Goal: Navigation & Orientation: Find specific page/section

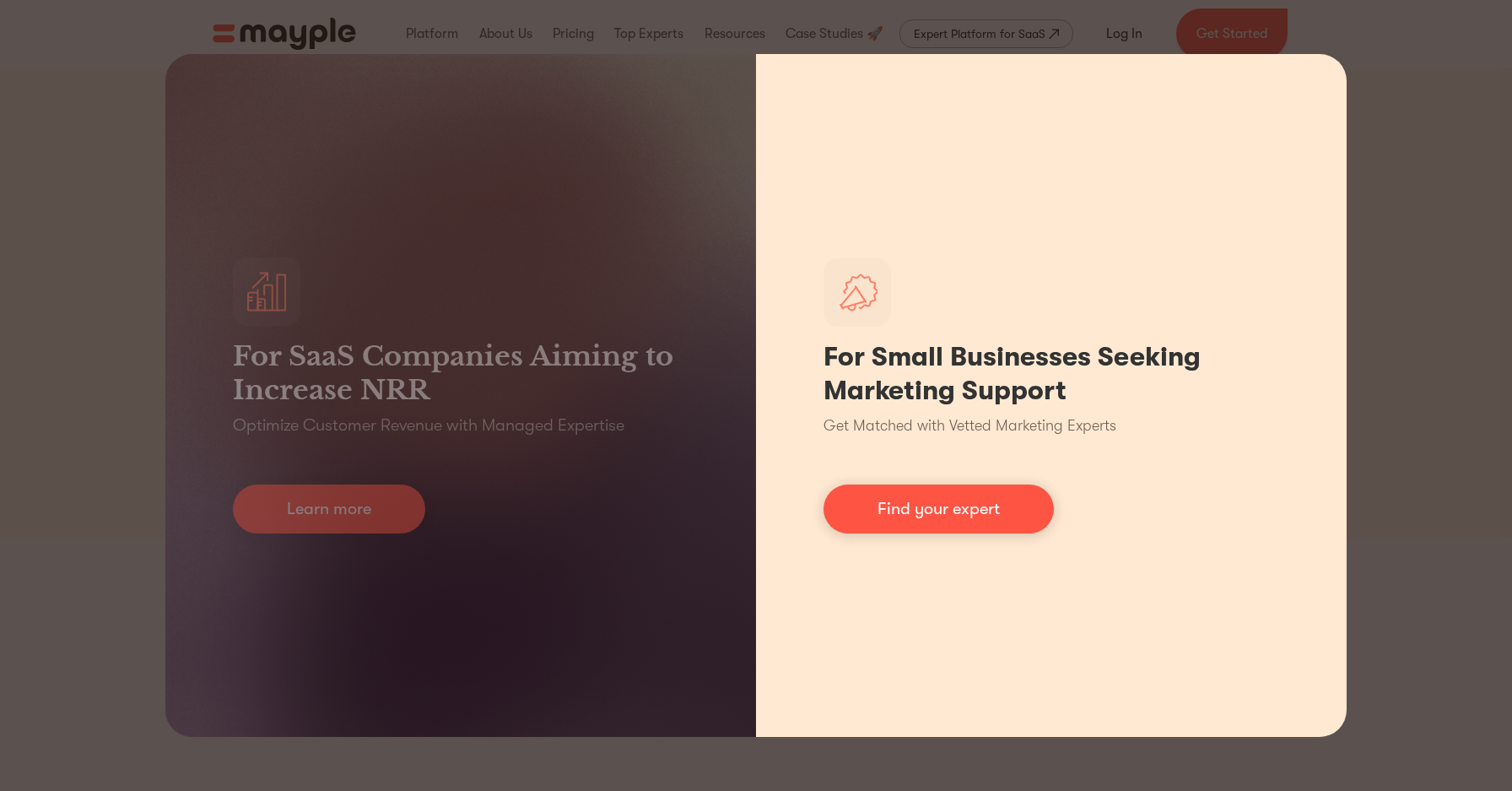
click at [1178, 161] on div "For Small Businesses Seeking Marketing Support Get Matched with Vetted Marketin…" at bounding box center [1052, 396] width 591 height 683
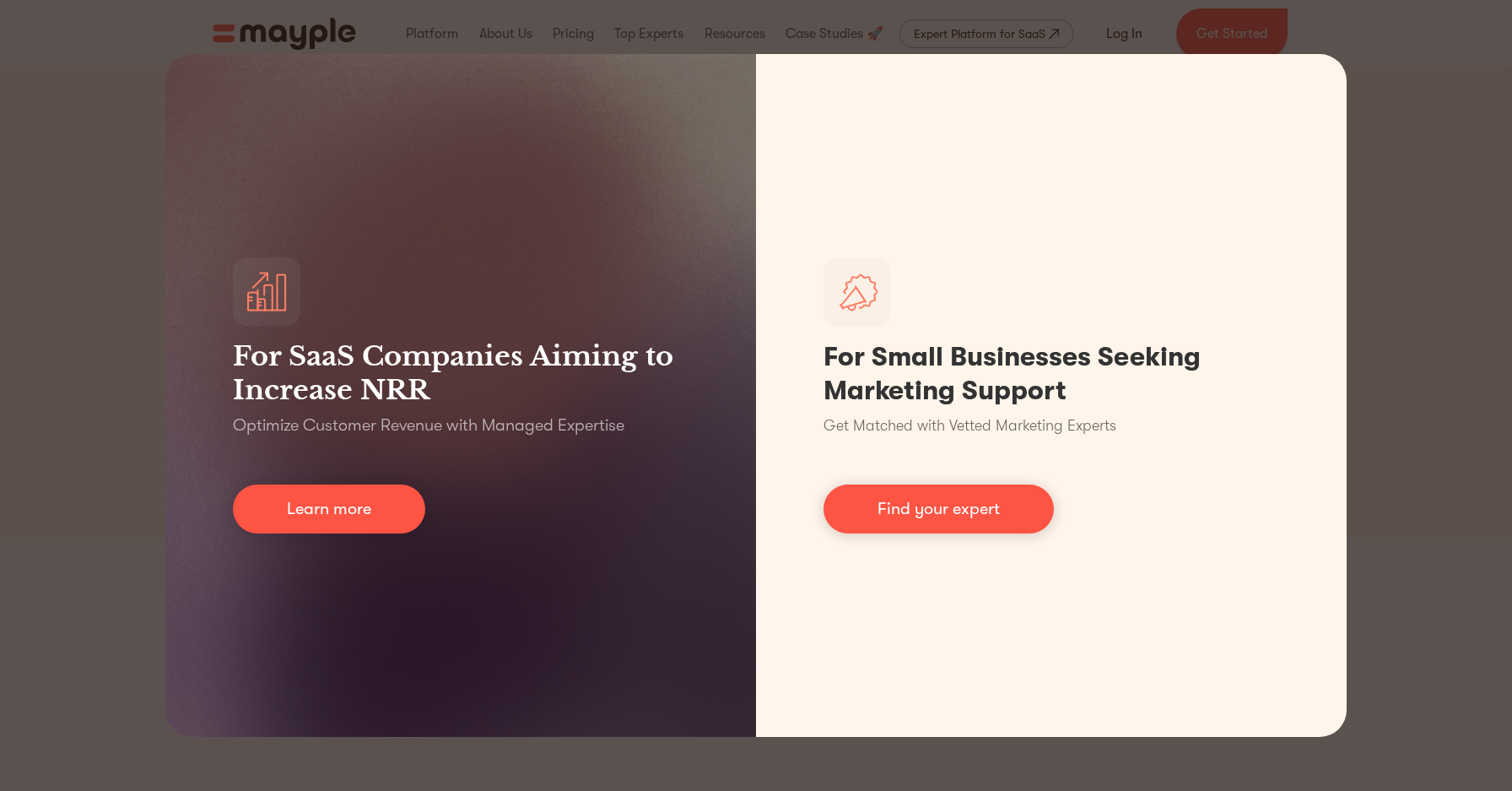
click at [1389, 78] on div "For SaaS Companies Aiming to Increase NRR Optimize Customer Revenue with Manage…" at bounding box center [756, 396] width 1512 height 791
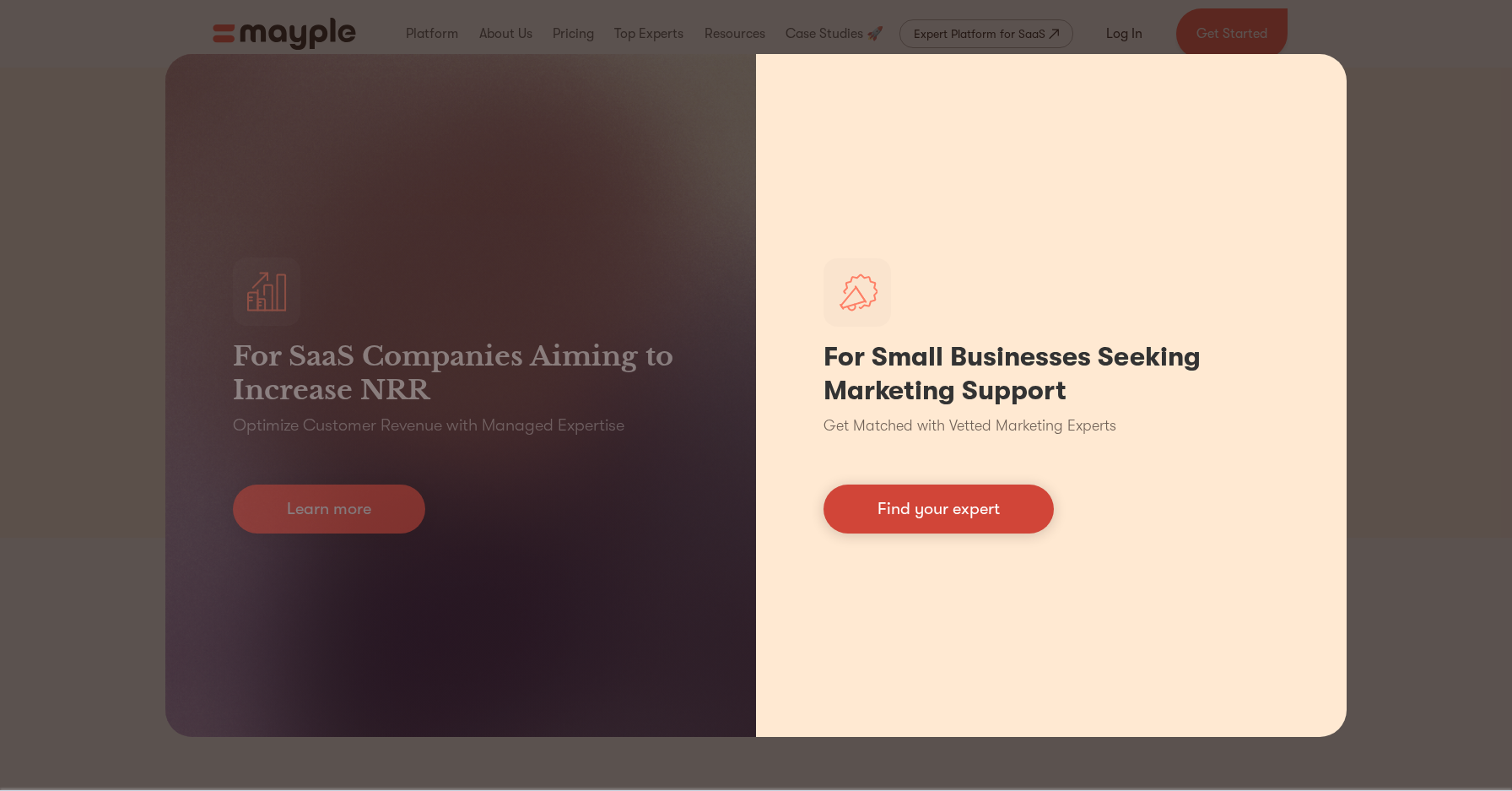
click at [915, 514] on link "Find your expert" at bounding box center [939, 509] width 231 height 49
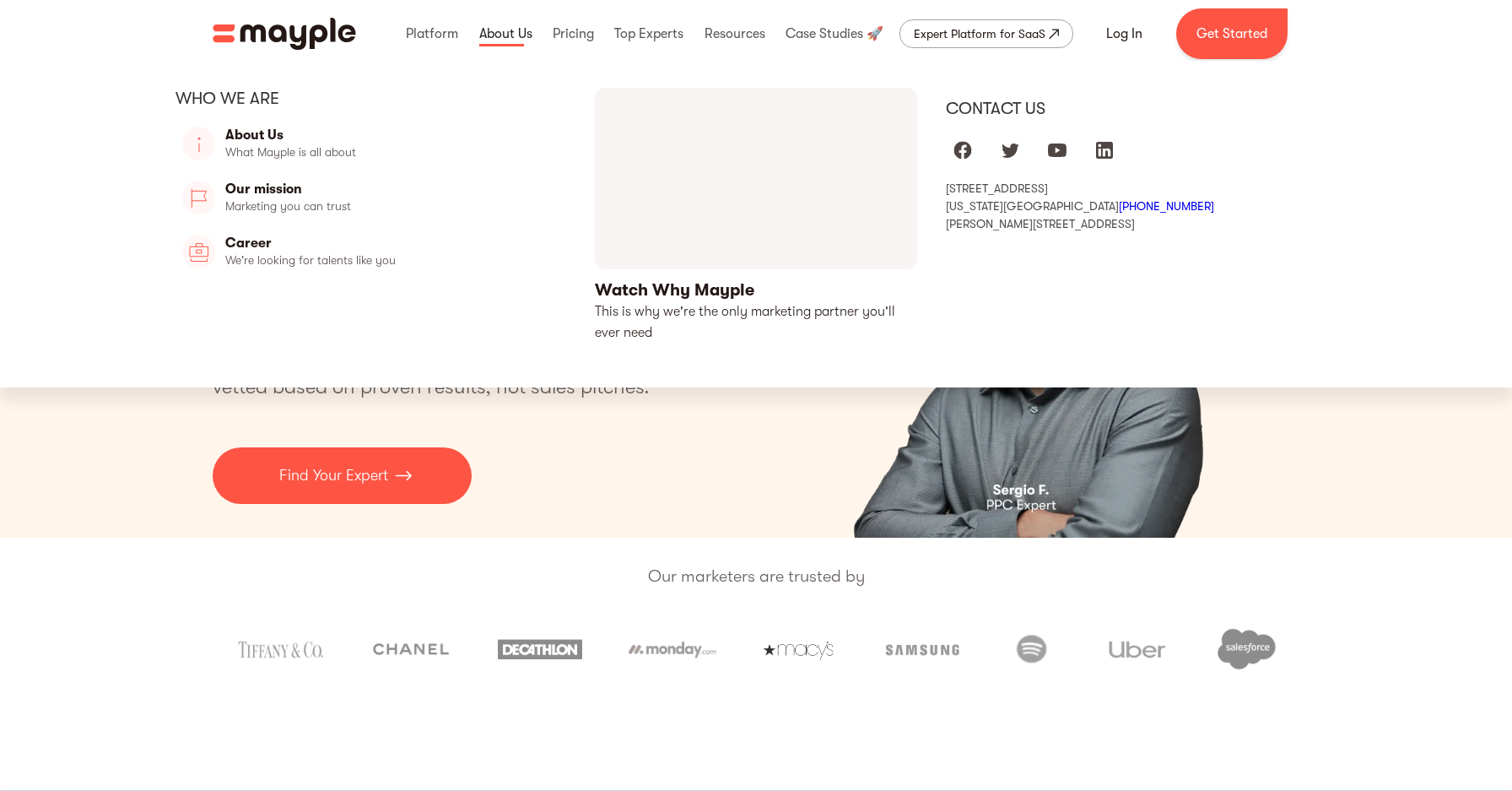
click at [489, 25] on link at bounding box center [506, 33] width 61 height 54
